Goal: Task Accomplishment & Management: Manage account settings

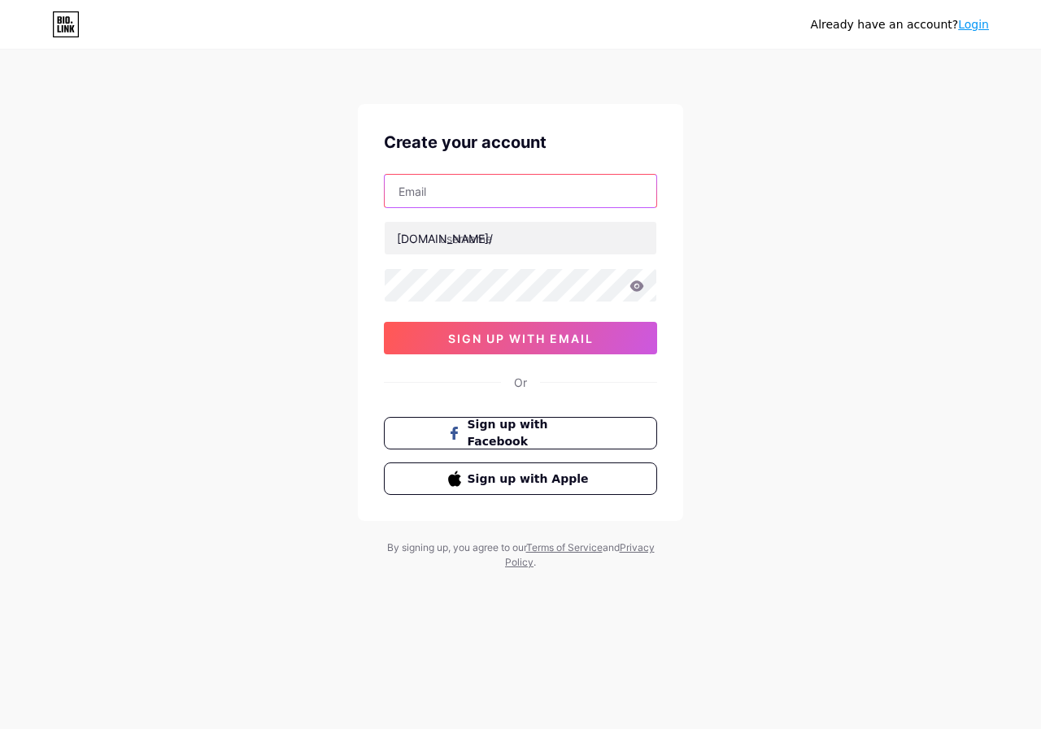
click at [510, 186] on input "text" at bounding box center [521, 191] width 272 height 33
type input "[PERSON_NAME][EMAIL_ADDRESS][PERSON_NAME][PERSON_NAME][DOMAIN_NAME]"
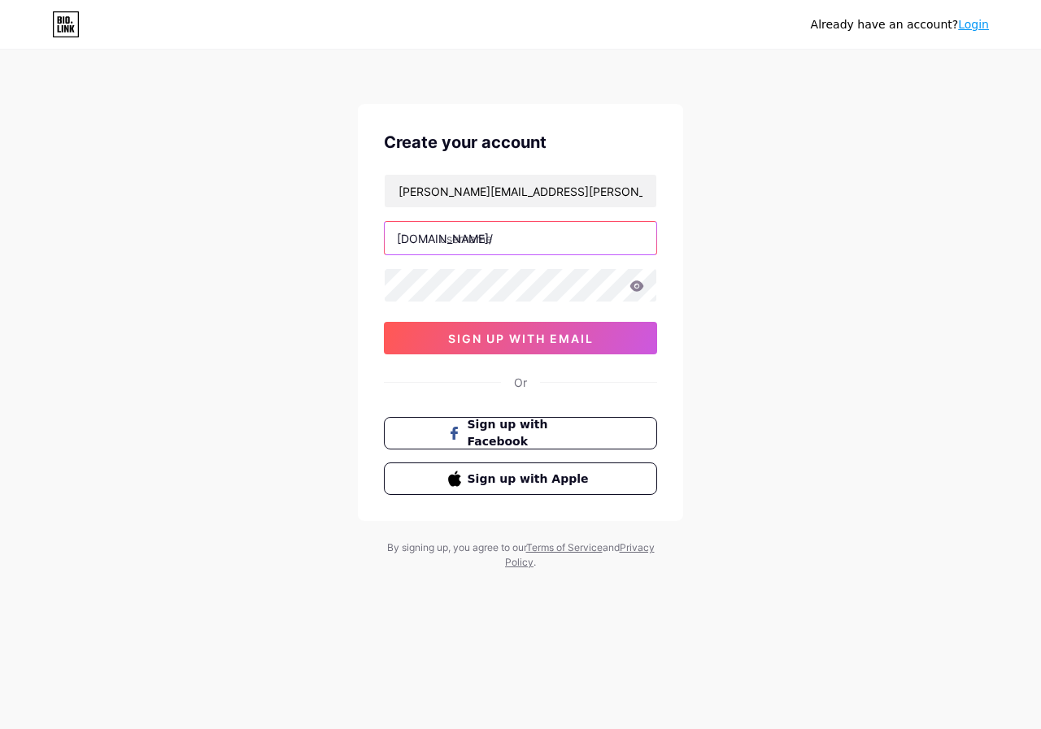
click at [514, 246] on input "text" at bounding box center [521, 238] width 272 height 33
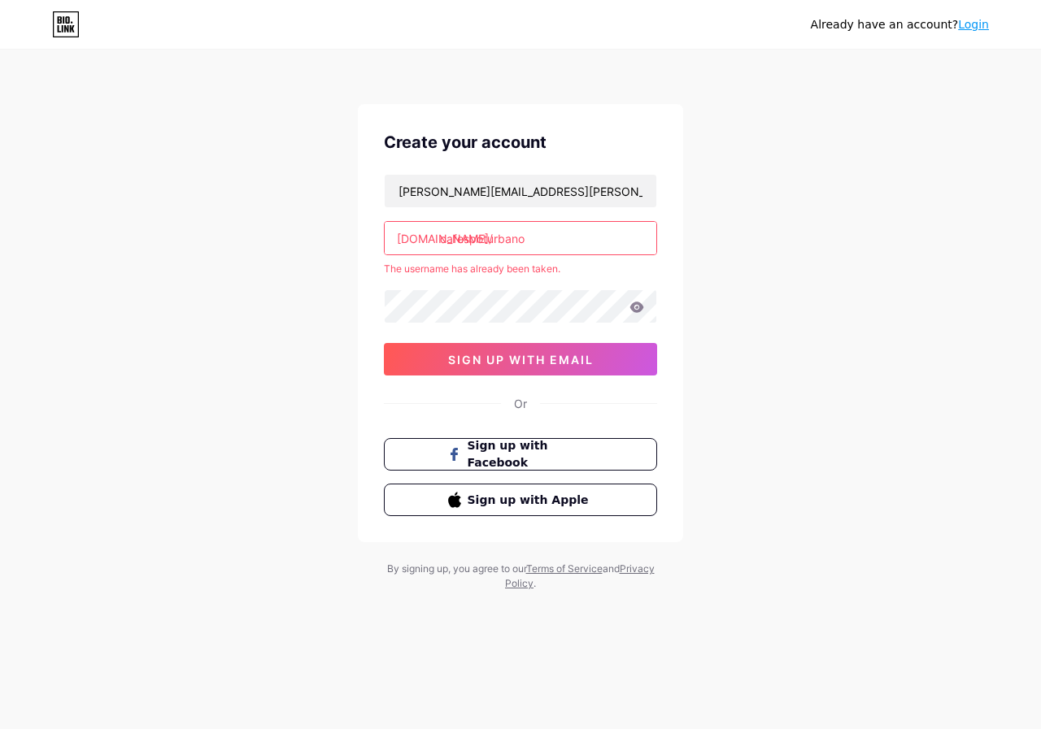
type input "cafespoturbano"
click at [305, 300] on div "Already have an account? Login Create your account [PERSON_NAME][EMAIL_ADDRESS]…" at bounding box center [520, 321] width 1041 height 643
click at [985, 27] on link "Login" at bounding box center [973, 24] width 31 height 13
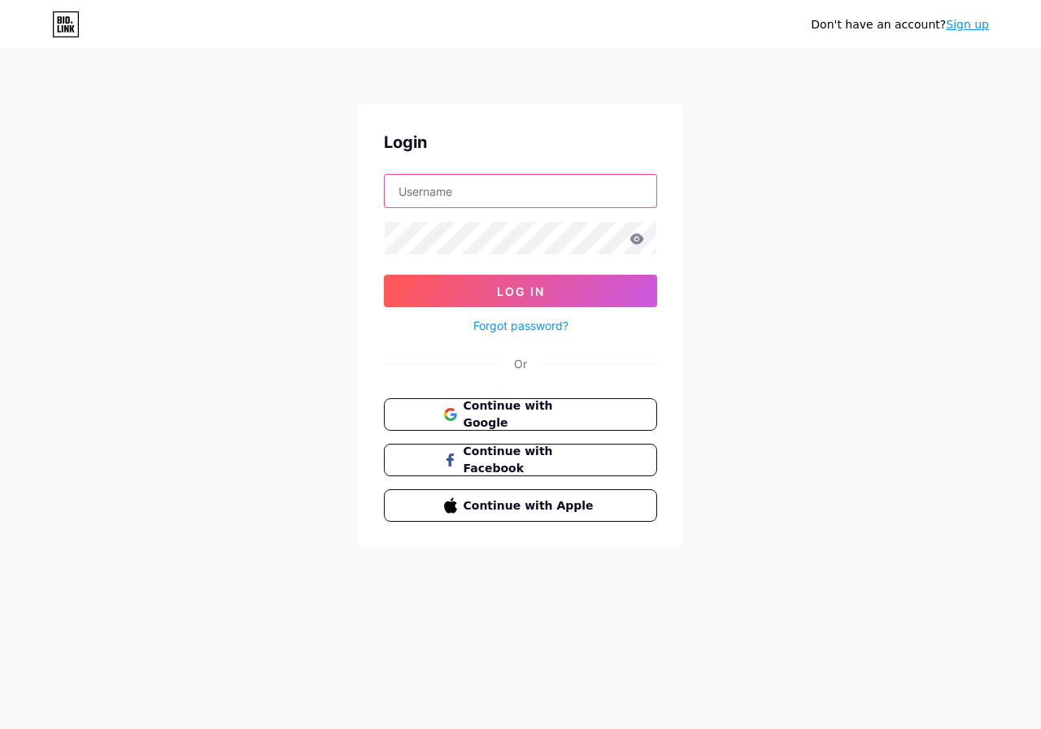
click at [511, 193] on input "text" at bounding box center [521, 191] width 272 height 33
type input "cafespoturbano"
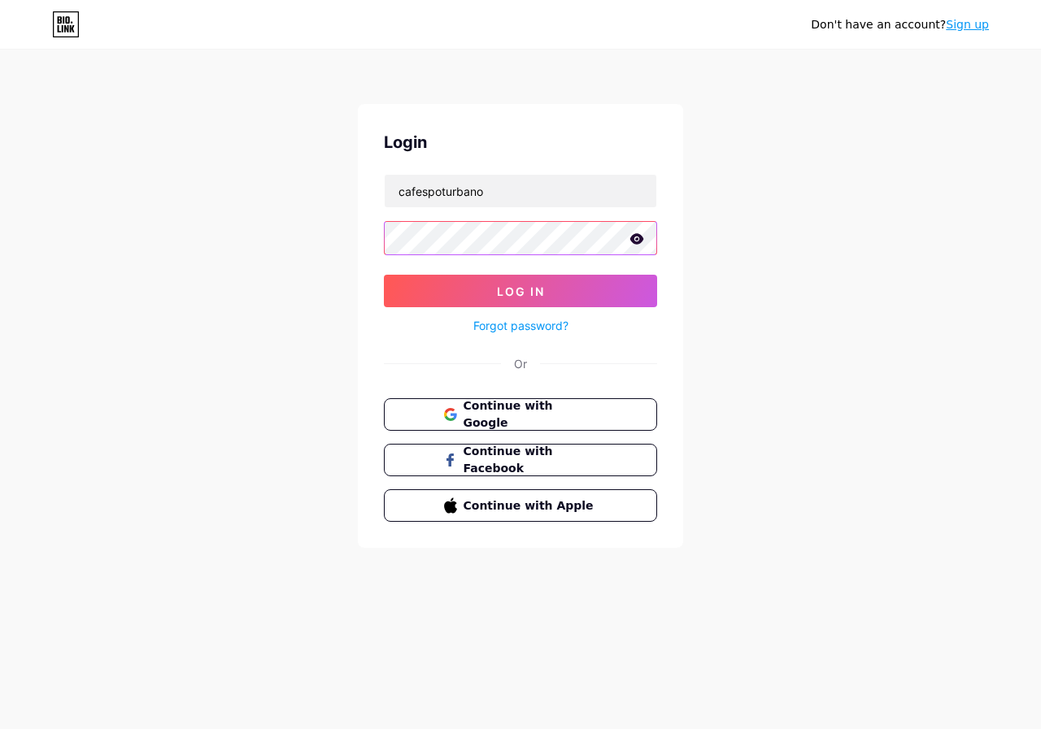
click at [384, 275] on button "Log In" at bounding box center [520, 291] width 273 height 33
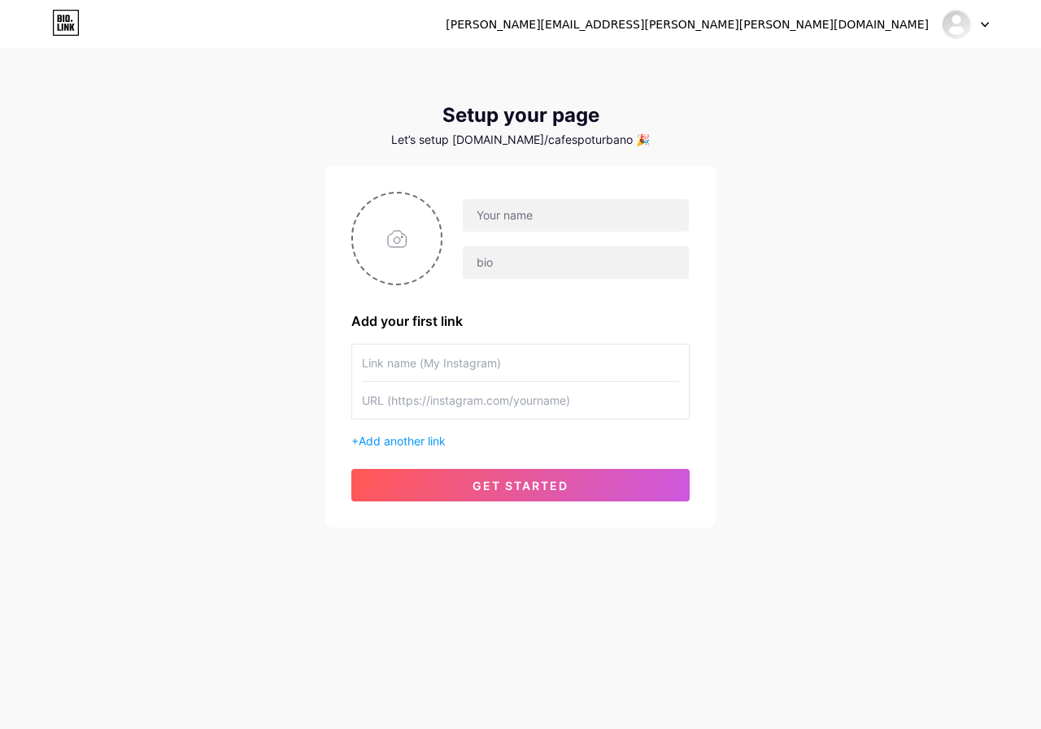
click at [978, 28] on div at bounding box center [964, 24] width 47 height 29
click at [816, 123] on li "Logout" at bounding box center [887, 111] width 202 height 44
